Goal: Information Seeking & Learning: Check status

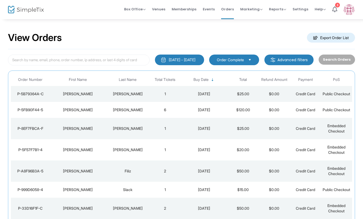
click at [102, 139] on td "[PERSON_NAME]" at bounding box center [78, 128] width 56 height 21
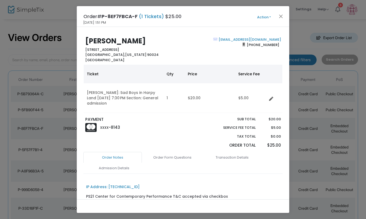
drag, startPoint x: 85, startPoint y: 49, endPoint x: 137, endPoint y: 55, distance: 52.4
click at [137, 55] on div "Scott Cohen 10960 Wilshire Blvd. #1900 Los Angeles, California 90024 United Sta…" at bounding box center [133, 50] width 100 height 26
copy b "10960 Wilshire Blvd. #1900 Los Angeles, California 90024"
click at [147, 57] on div "Scott Cohen 10960 Wilshire Blvd. #1900 Los Angeles, California 90024 United Sta…" at bounding box center [133, 50] width 100 height 26
click at [173, 156] on link "Order Form Questions" at bounding box center [172, 157] width 58 height 11
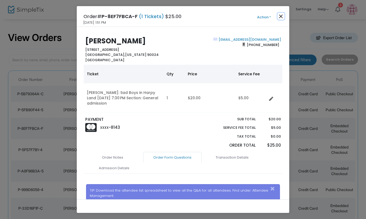
click at [281, 14] on button "Close" at bounding box center [281, 16] width 7 height 7
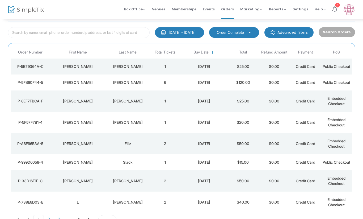
scroll to position [37, 0]
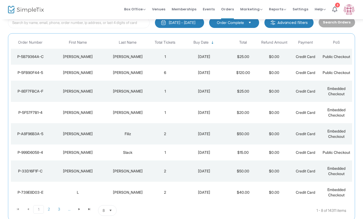
click at [145, 57] on div "[PERSON_NAME]" at bounding box center [127, 56] width 41 height 5
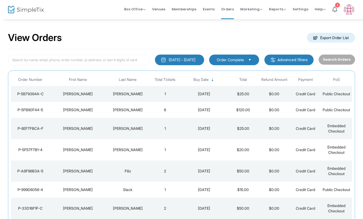
click at [99, 100] on td "[PERSON_NAME]" at bounding box center [78, 94] width 56 height 16
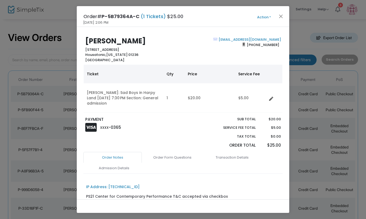
click at [299, 102] on ngb-modal-window "Order# P-5B79364A-C (1 Tickets) $25.00 [DATE] 2:06 PM Action Mark Admitted Edit…" at bounding box center [183, 109] width 366 height 219
click at [281, 15] on button "Close" at bounding box center [281, 16] width 7 height 7
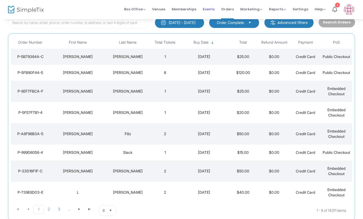
click at [213, 5] on span "Events" at bounding box center [209, 9] width 12 height 14
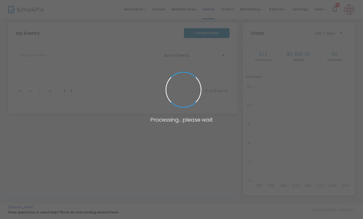
scroll to position [84, 0]
